Goal: Transaction & Acquisition: Book appointment/travel/reservation

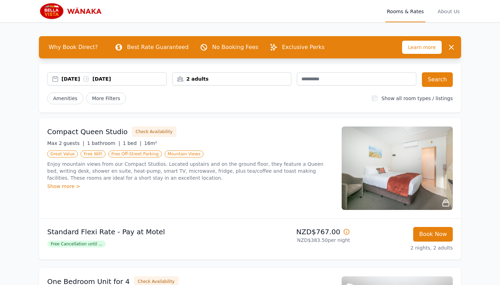
click at [251, 78] on div "2 adults" at bounding box center [232, 78] width 119 height 7
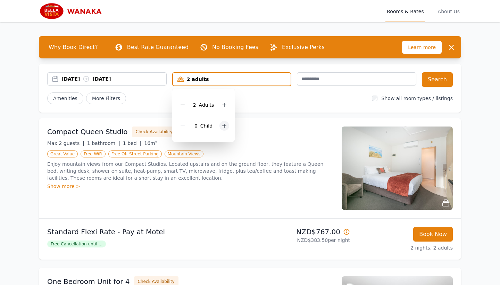
click at [224, 127] on icon at bounding box center [225, 126] width 4 height 4
click at [244, 107] on div "11 Feb 2026 13 Feb 2026 2 adults, 1 child 2 Adult s 1 Child Search Amenities Mo…" at bounding box center [250, 88] width 422 height 49
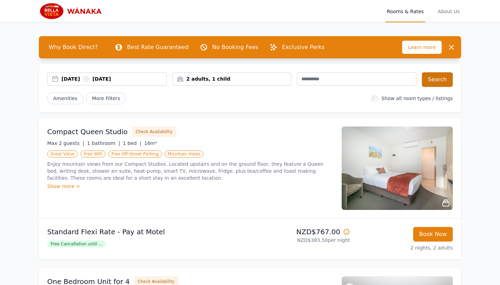
click at [435, 85] on button "Search" at bounding box center [437, 79] width 31 height 15
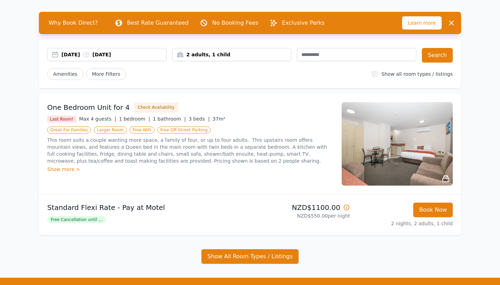
scroll to position [24, 0]
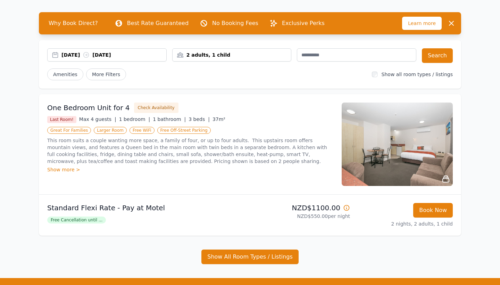
click at [252, 56] on div "2 adults, 1 child" at bounding box center [232, 54] width 119 height 7
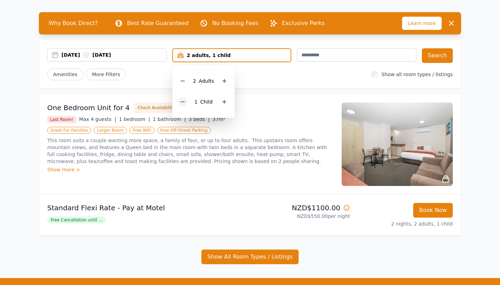
click at [186, 101] on div at bounding box center [183, 102] width 10 height 10
click at [332, 85] on div "11 Feb 2026 13 Feb 2026 2 adults 2 Adult s 0 Child Search Amenities More Filter…" at bounding box center [250, 64] width 422 height 49
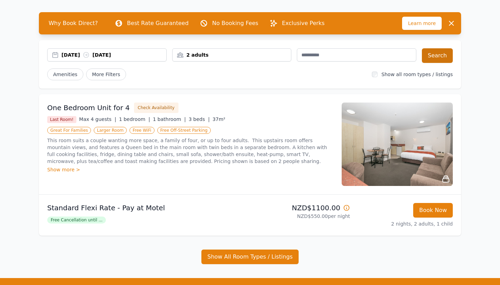
click at [429, 61] on button "Search" at bounding box center [437, 55] width 31 height 15
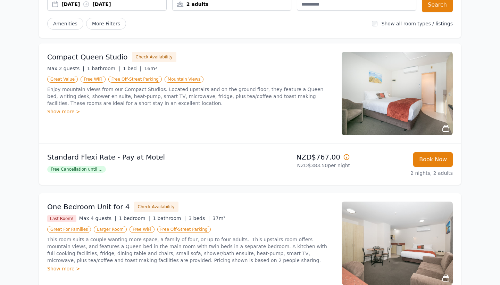
scroll to position [74, 0]
click at [381, 87] on img at bounding box center [397, 93] width 111 height 83
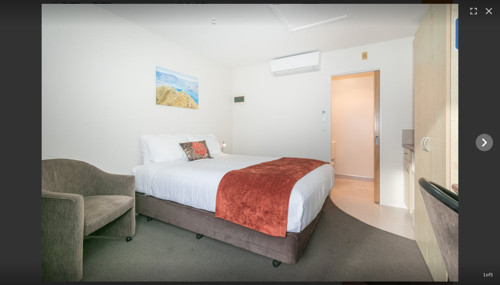
click at [485, 146] on icon "Show slide 2 of 5" at bounding box center [484, 142] width 17 height 17
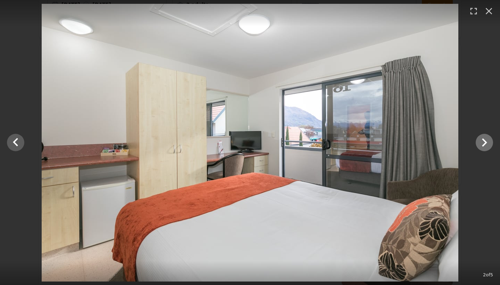
click at [485, 146] on icon "Show slide 3 of 5" at bounding box center [484, 142] width 17 height 17
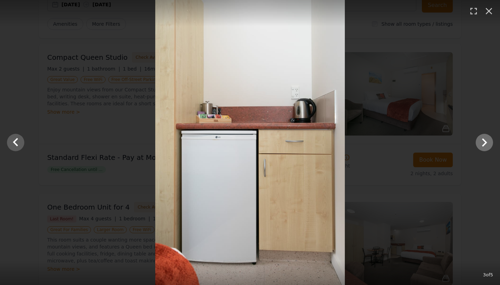
click at [485, 146] on icon "Show slide 4 of 5" at bounding box center [484, 142] width 17 height 17
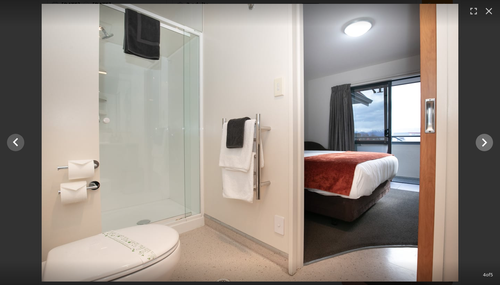
click at [485, 146] on icon "Show slide 5 of 5" at bounding box center [484, 142] width 17 height 17
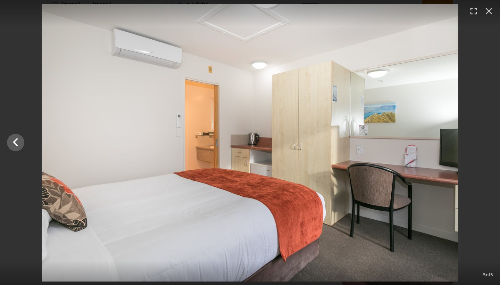
click at [485, 146] on div at bounding box center [250, 142] width 500 height 277
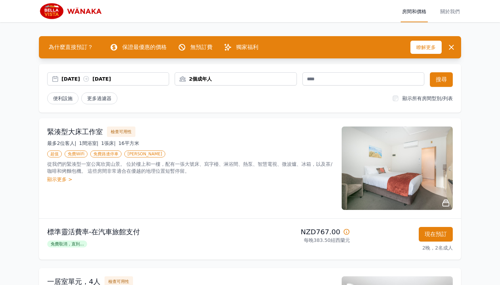
scroll to position [0, 0]
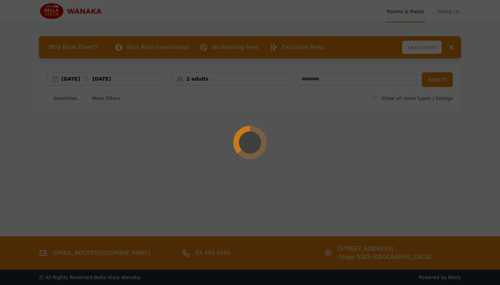
click at [236, 82] on div at bounding box center [250, 142] width 500 height 285
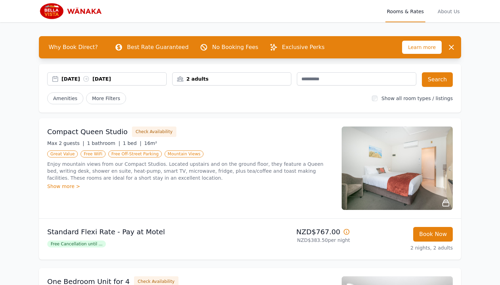
click at [241, 78] on div "2 adults" at bounding box center [232, 78] width 119 height 7
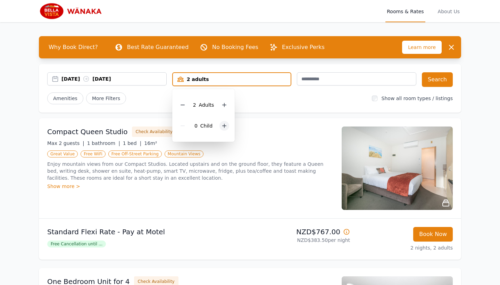
click at [223, 127] on icon at bounding box center [225, 126] width 6 height 6
click at [328, 103] on div "Amenities More Filters" at bounding box center [206, 98] width 319 height 12
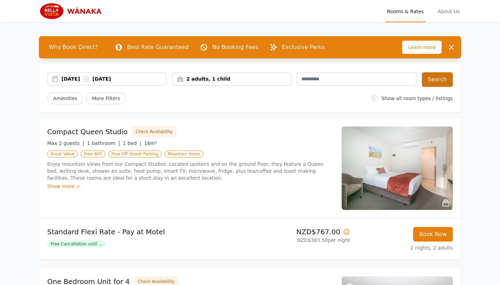
click at [429, 78] on button "Search" at bounding box center [437, 79] width 31 height 15
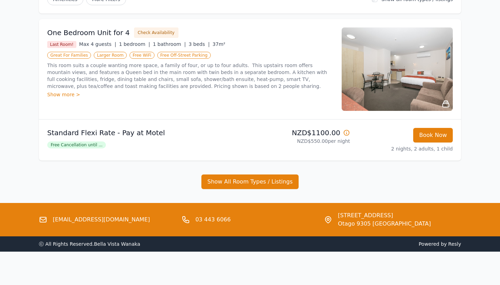
scroll to position [99, 0]
click at [347, 133] on icon at bounding box center [346, 132] width 7 height 7
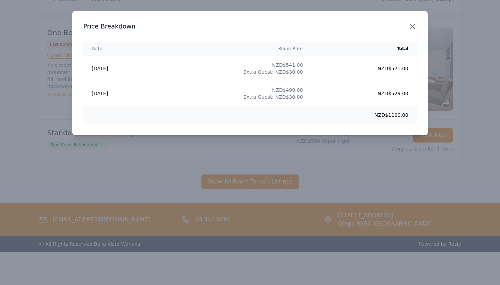
click at [411, 30] on icon "button" at bounding box center [412, 26] width 8 height 8
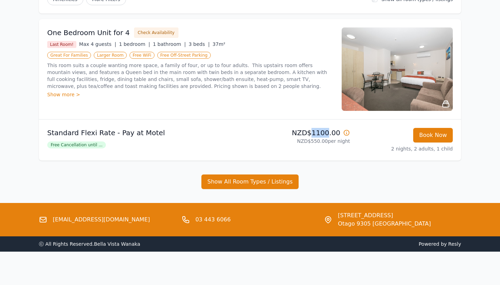
drag, startPoint x: 316, startPoint y: 134, endPoint x: 329, endPoint y: 133, distance: 12.9
click at [330, 133] on p "NZD$1100.00" at bounding box center [301, 133] width 97 height 10
copy p "1100"
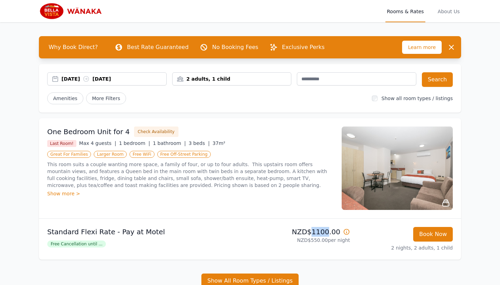
scroll to position [0, 0]
